Goal: Go to known website: Go to known website

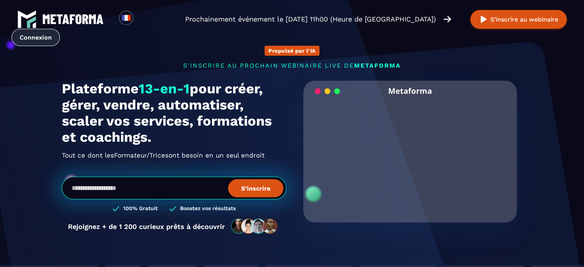
click at [28, 38] on link "Connexion" at bounding box center [36, 37] width 48 height 17
